Goal: Check status: Check status

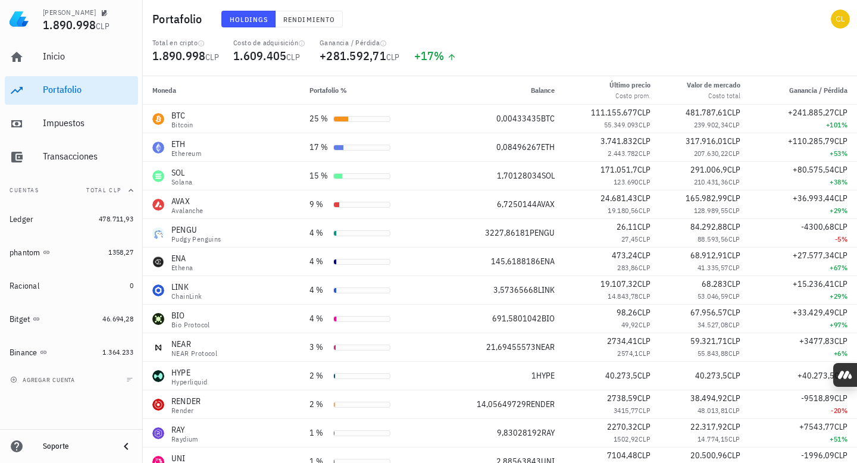
click at [615, 58] on div "Total en cripto 1.890.998 CLP Costo de adquisición 1.609.405 CLP Ganancia / Pér…" at bounding box center [499, 57] width 709 height 38
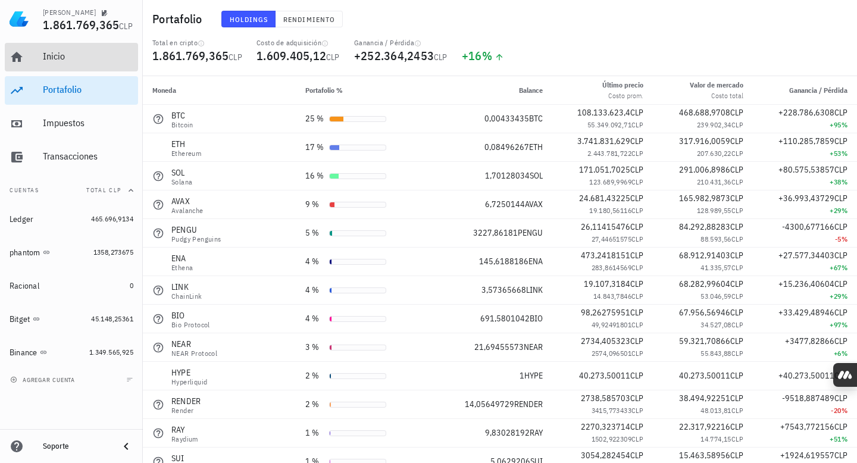
click at [75, 57] on div "Inicio" at bounding box center [88, 56] width 90 height 11
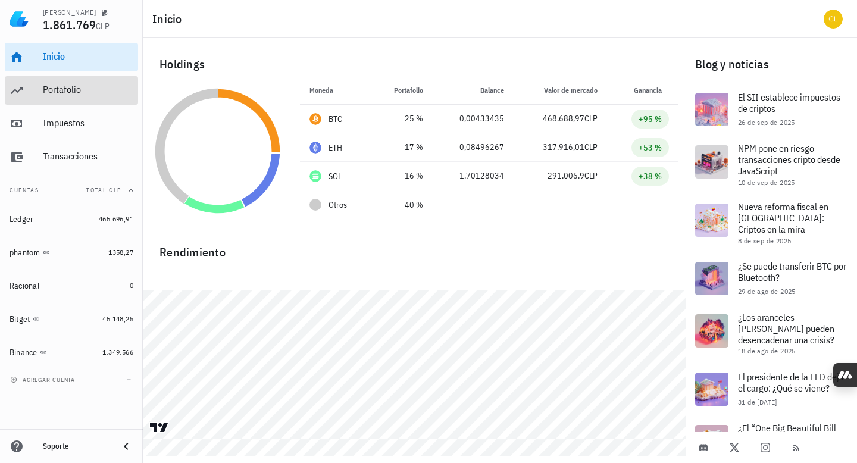
click at [80, 95] on div "Portafolio" at bounding box center [88, 90] width 90 height 27
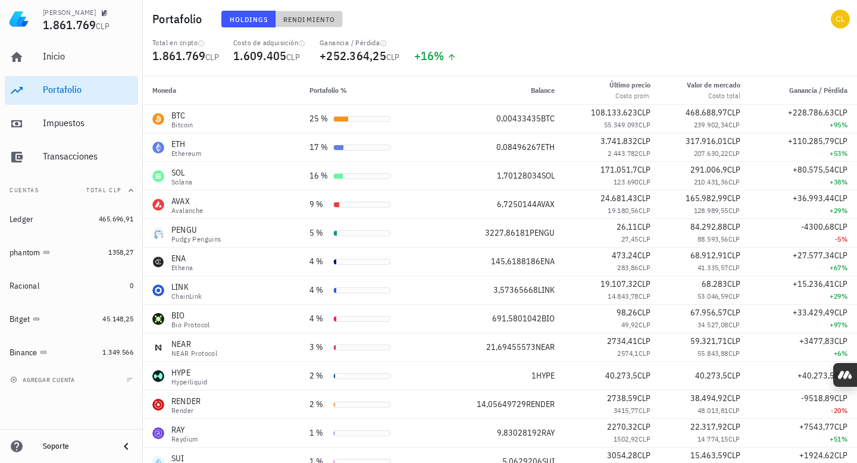
click at [305, 15] on span "Rendimiento" at bounding box center [309, 19] width 52 height 9
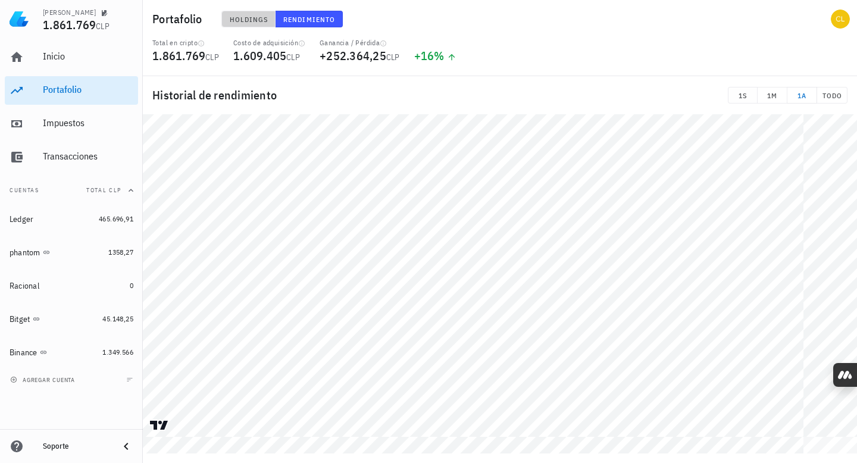
click at [252, 23] on span "Holdings" at bounding box center [248, 19] width 39 height 9
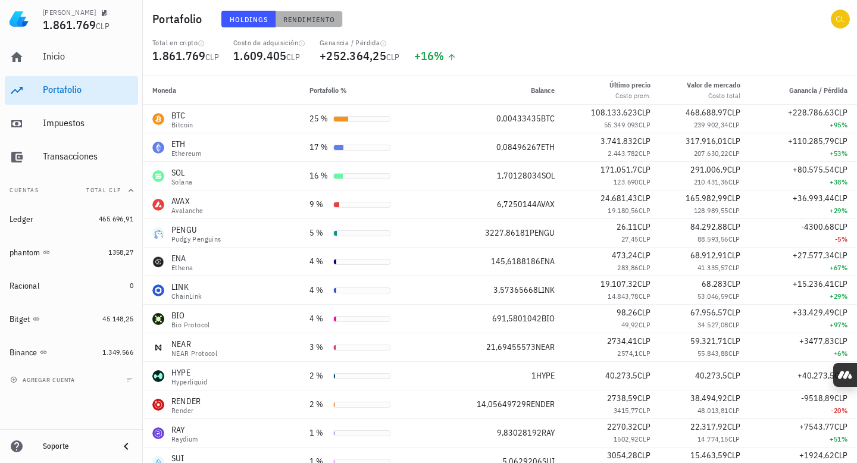
click at [286, 21] on span "Rendimiento" at bounding box center [309, 19] width 52 height 9
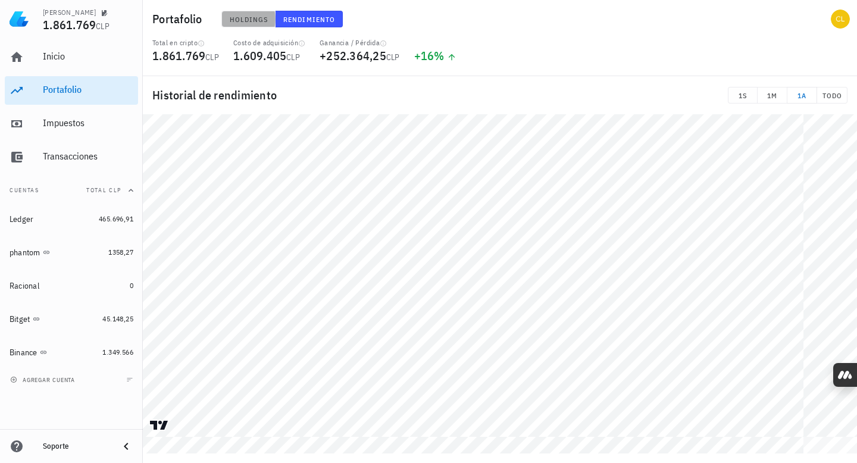
click at [251, 15] on span "Holdings" at bounding box center [248, 19] width 39 height 9
